Goal: Transaction & Acquisition: Subscribe to service/newsletter

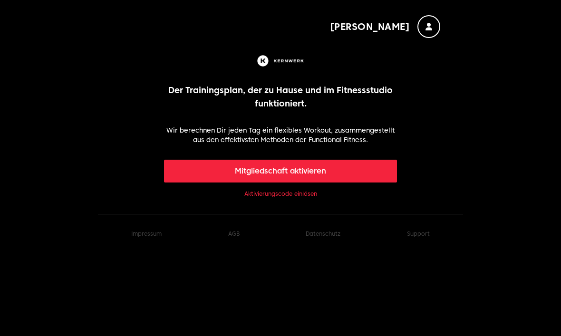
scroll to position [15, 0]
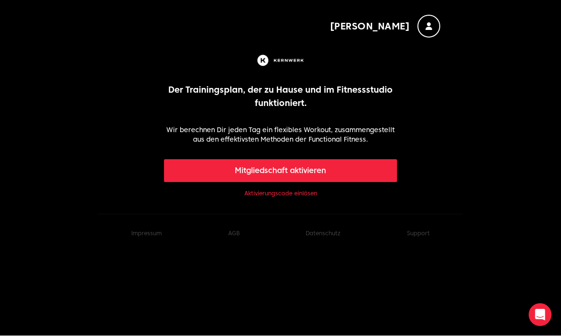
click at [305, 194] on link "Aktivierungscode einlösen" at bounding box center [280, 194] width 73 height 8
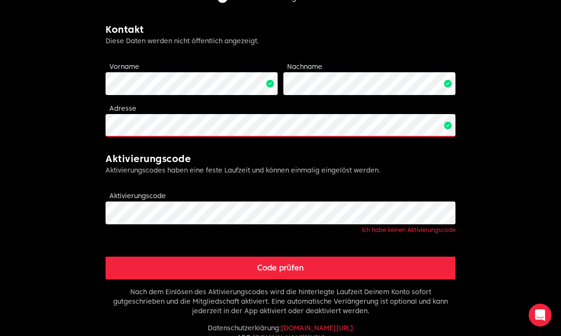
scroll to position [207, 0]
click at [264, 165] on h2 "Aktivierungscode" at bounding box center [281, 159] width 350 height 13
click at [232, 171] on p "Aktivierungscodes haben eine feste Laufzeit und können einmalig eingelöst werde…" at bounding box center [281, 171] width 350 height 10
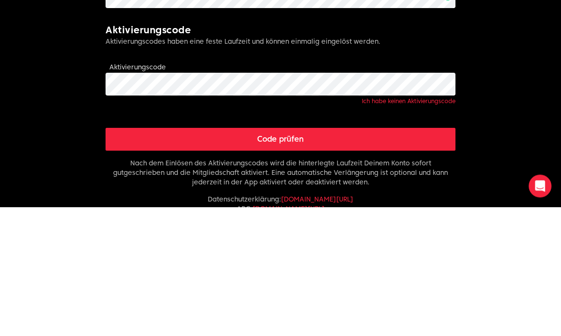
click at [428, 227] on link "Ich habe keinen Aktivierungscode" at bounding box center [409, 230] width 94 height 7
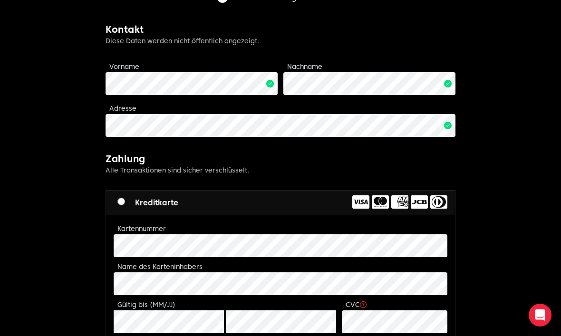
scroll to position [210, 0]
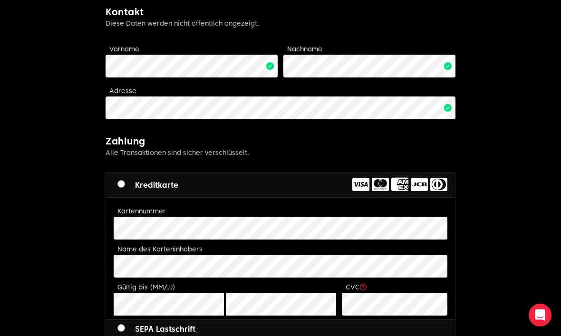
click at [399, 181] on icon at bounding box center [399, 184] width 17 height 15
click at [395, 186] on icon at bounding box center [399, 184] width 17 height 15
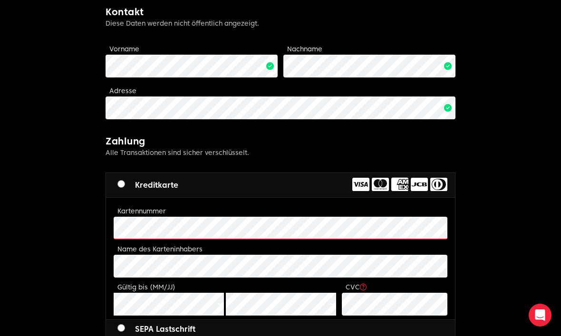
scroll to position [209, 0]
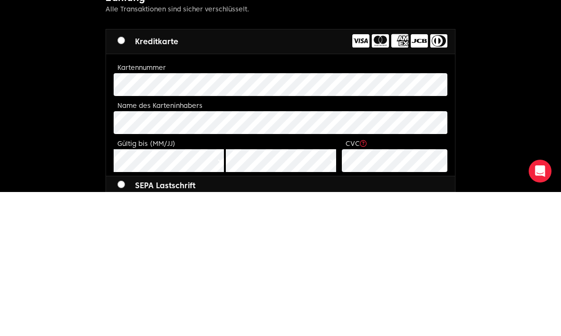
click at [180, 282] on div "Gültig bis (MM/JJ)" at bounding box center [225, 299] width 223 height 34
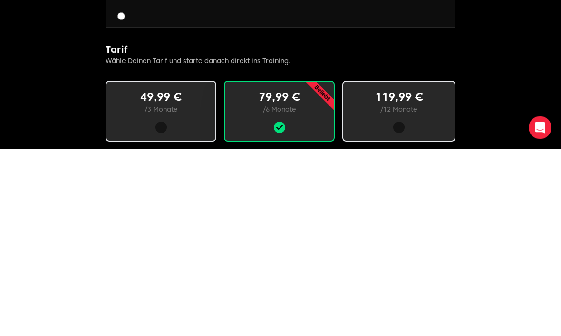
scroll to position [541, 0]
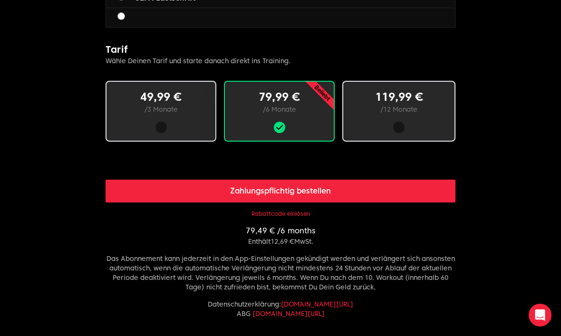
click at [357, 189] on button "Zahlungspflichtig bestellen" at bounding box center [281, 191] width 350 height 23
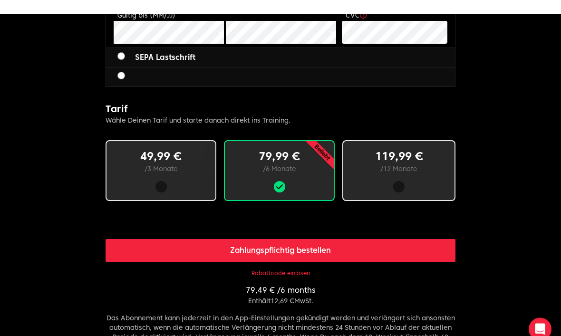
scroll to position [497, 0]
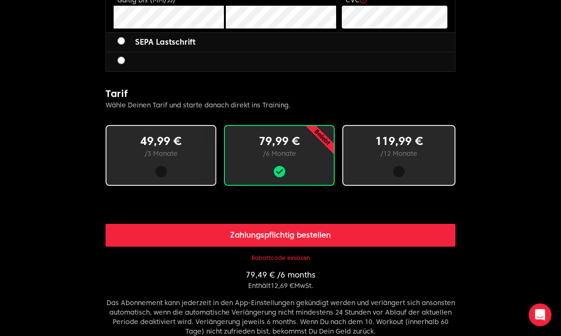
click at [320, 234] on button "Zahlungspflichtig bestellen" at bounding box center [281, 236] width 350 height 23
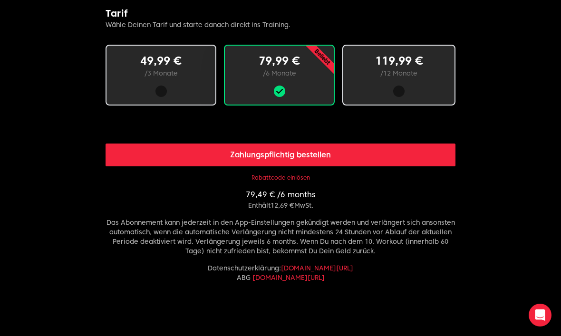
click at [313, 155] on button "Zahlungspflichtig bestellen" at bounding box center [281, 155] width 350 height 23
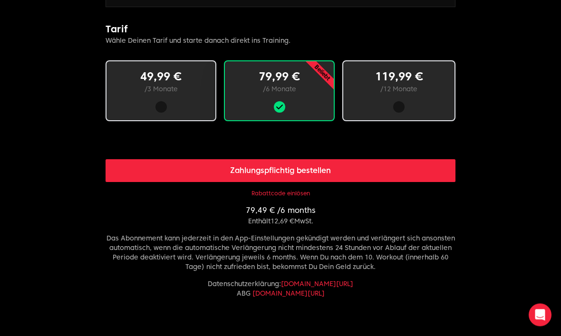
click at [346, 176] on button "Zahlungspflichtig bestellen" at bounding box center [281, 171] width 350 height 23
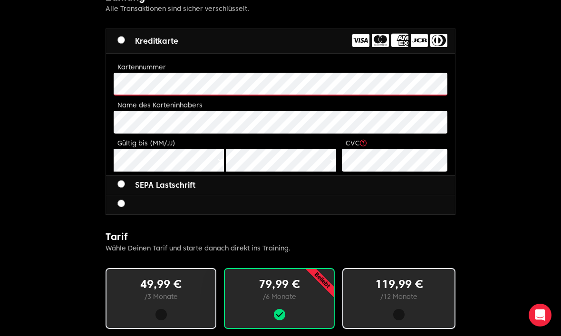
scroll to position [396, 0]
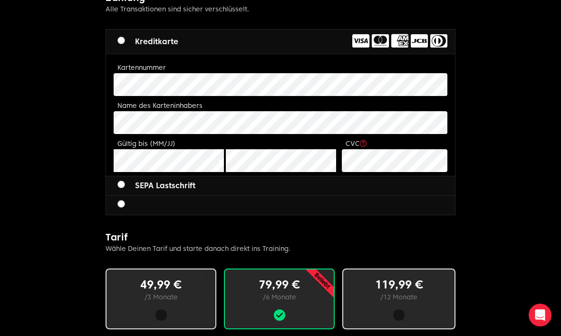
click at [523, 136] on body "Michael Limitless fitness . Scaled to you . 3 Schritte zum Ziel: Buche deine Mi…" at bounding box center [280, 112] width 561 height 1017
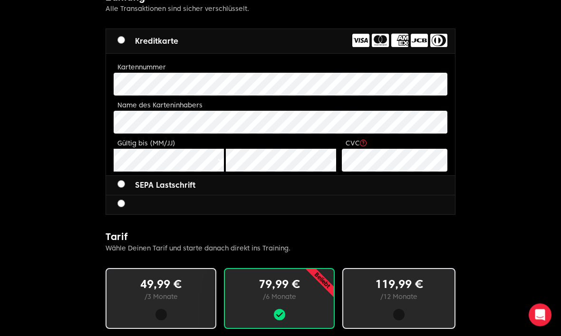
click at [392, 201] on div at bounding box center [280, 205] width 349 height 19
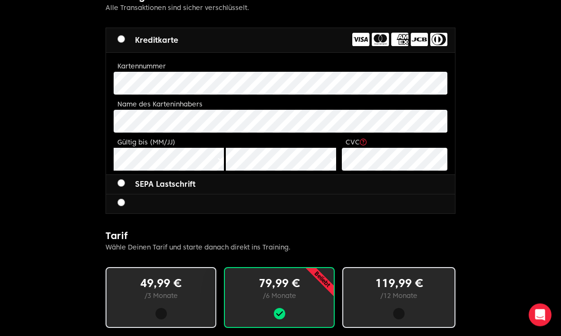
scroll to position [398, 0]
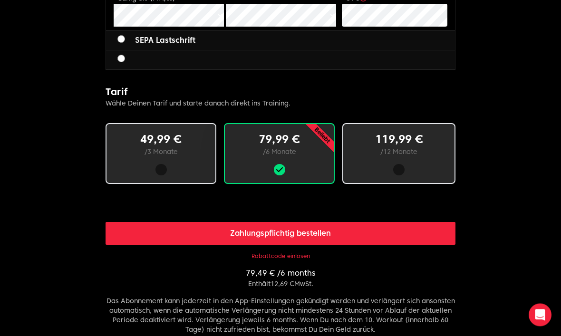
click at [422, 236] on button "Zahlungspflichtig bestellen" at bounding box center [281, 234] width 350 height 23
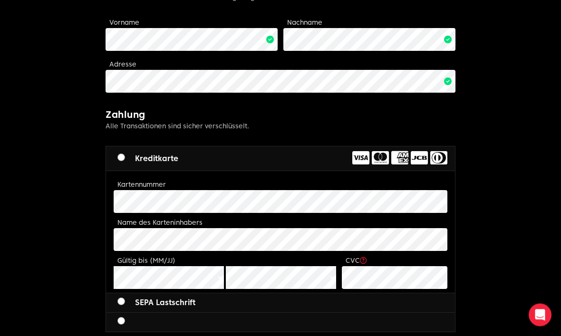
scroll to position [295, 0]
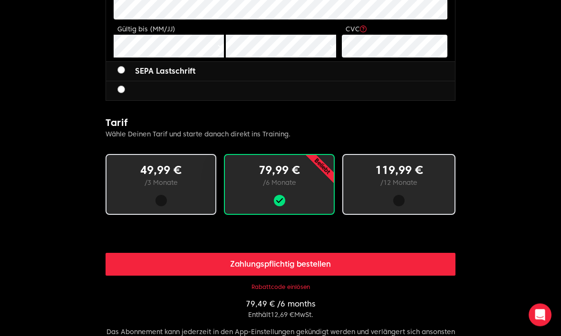
click at [412, 266] on button "Zahlungspflichtig bestellen" at bounding box center [281, 265] width 350 height 23
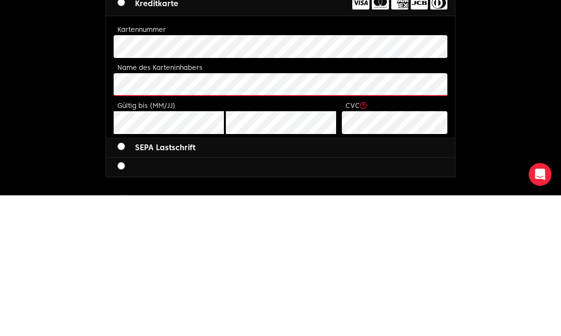
scroll to position [423, 0]
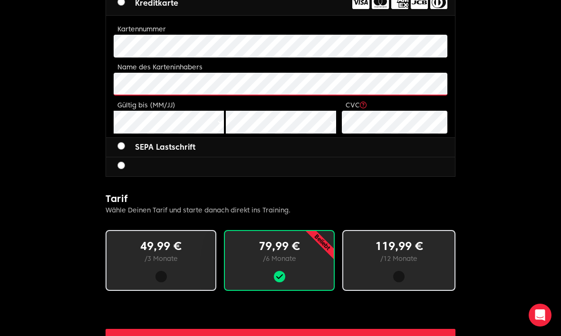
click at [342, 336] on button "Zahlungspflichtig bestellen" at bounding box center [281, 340] width 350 height 23
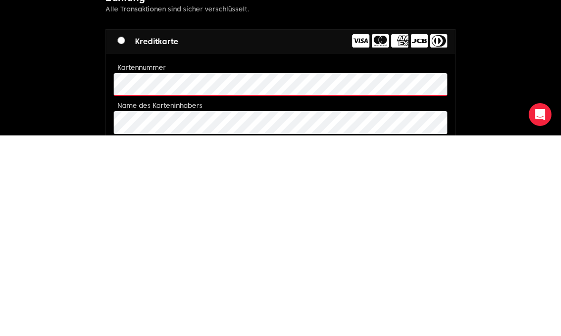
scroll to position [385, 0]
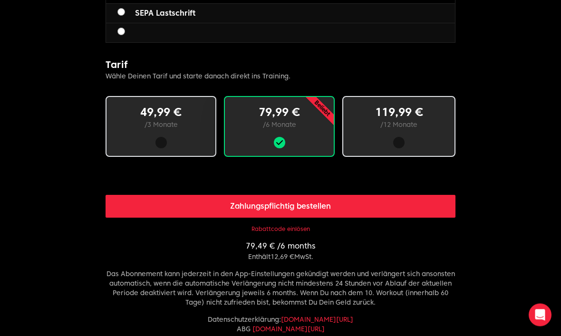
click at [330, 206] on button "Zahlungspflichtig bestellen" at bounding box center [281, 206] width 350 height 23
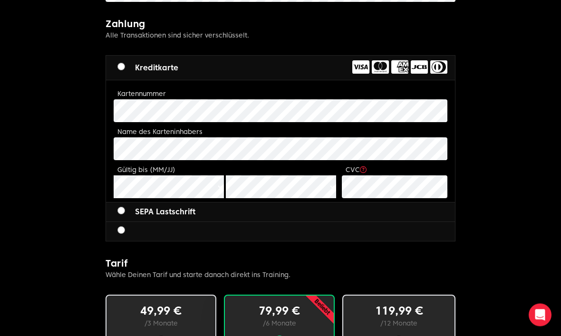
click at [183, 210] on label "SEPA Lastschrift" at bounding box center [156, 212] width 78 height 11
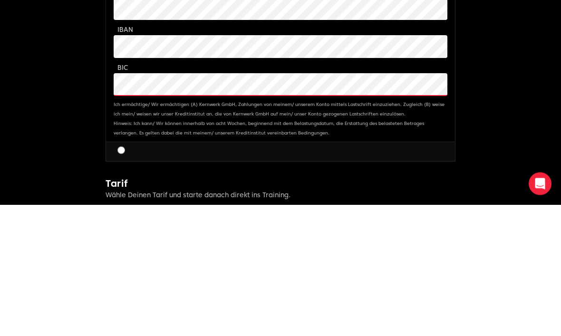
scroll to position [480, 0]
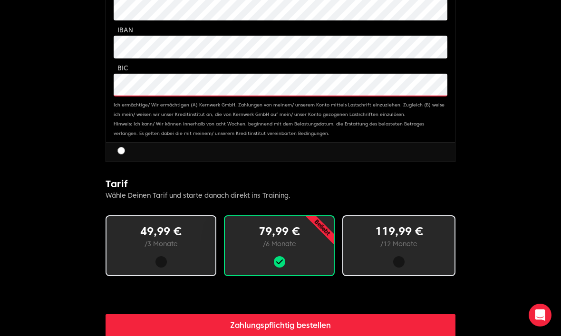
click at [119, 144] on div at bounding box center [280, 152] width 349 height 19
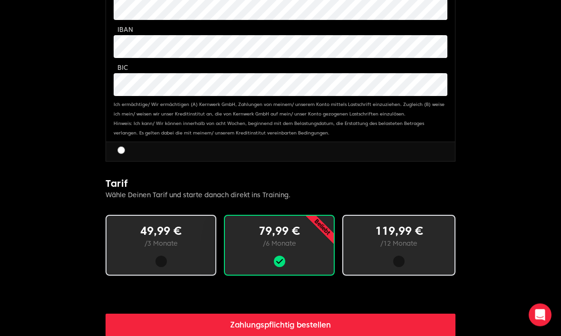
click at [125, 148] on label at bounding box center [124, 151] width 15 height 11
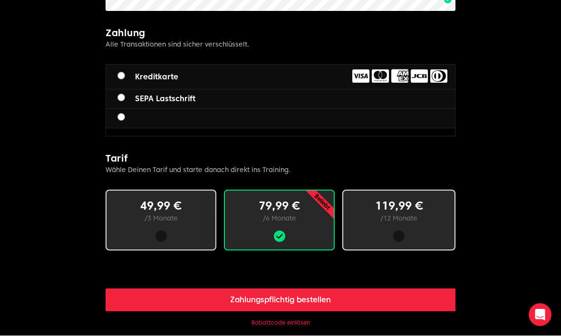
click at [365, 303] on button "Zahlungspflichtig bestellen" at bounding box center [281, 300] width 350 height 23
